Goal: Browse casually

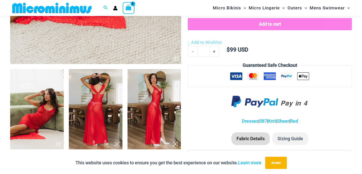
scroll to position [240, 0]
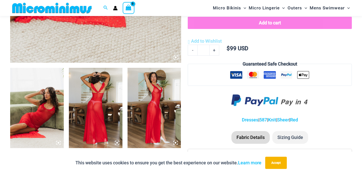
click at [49, 109] on img at bounding box center [37, 108] width 54 height 80
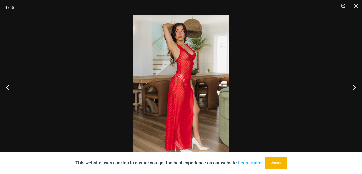
click at [179, 56] on img at bounding box center [181, 86] width 96 height 143
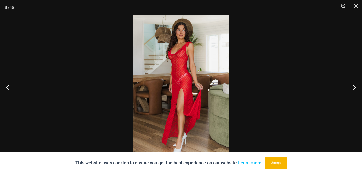
click at [190, 59] on img at bounding box center [181, 86] width 96 height 143
